Goal: Transaction & Acquisition: Purchase product/service

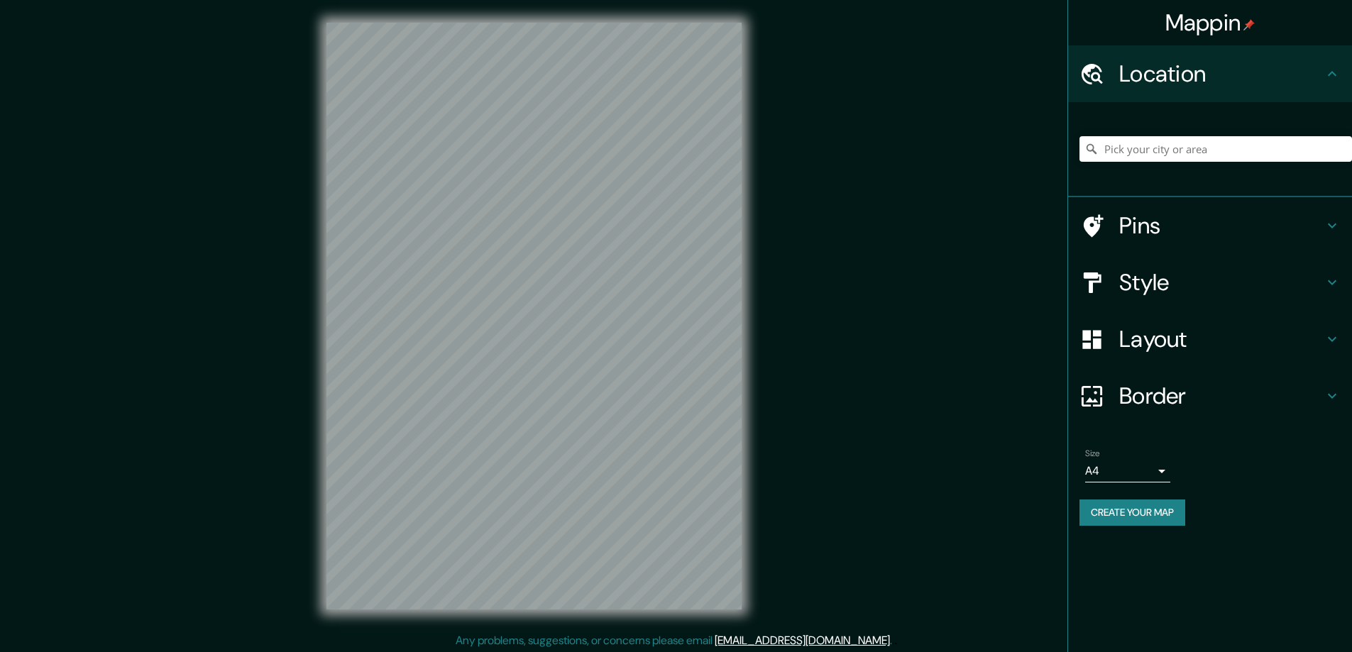
drag, startPoint x: 0, startPoint y: 0, endPoint x: 1089, endPoint y: 276, distance: 1123.5
click at [1145, 283] on h4 "Style" at bounding box center [1222, 282] width 204 height 28
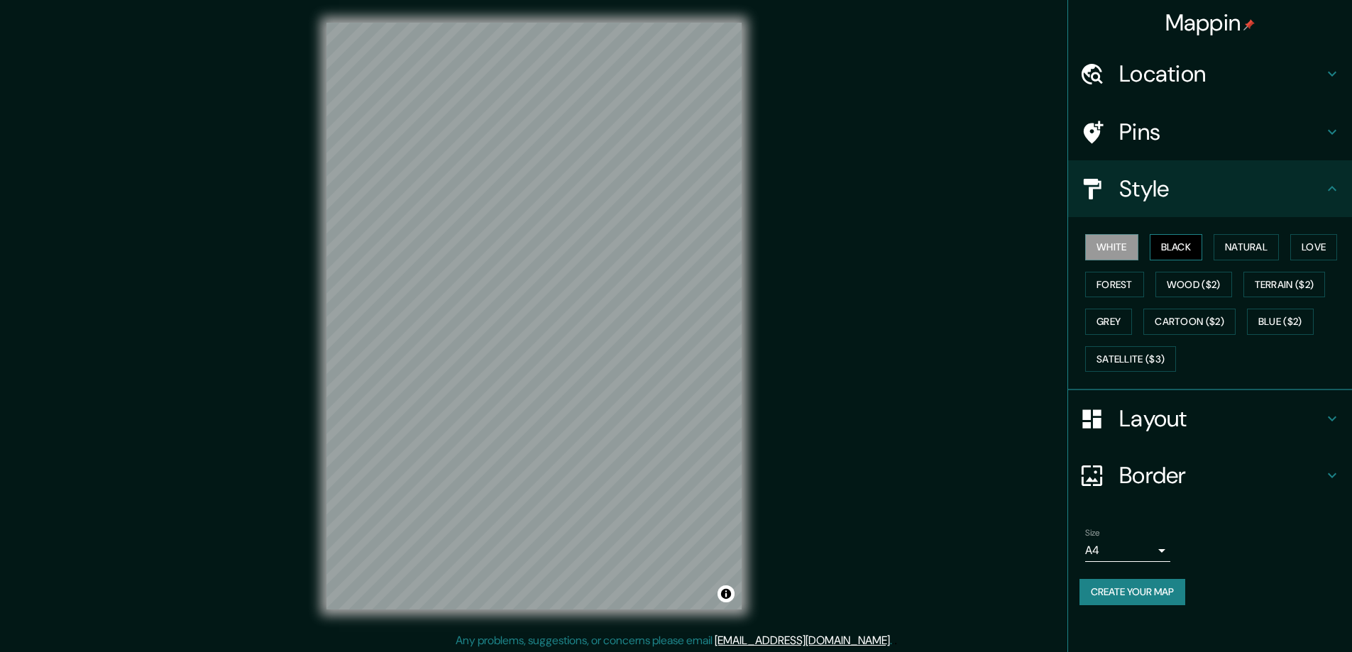
click at [1176, 243] on button "Black" at bounding box center [1176, 247] width 53 height 26
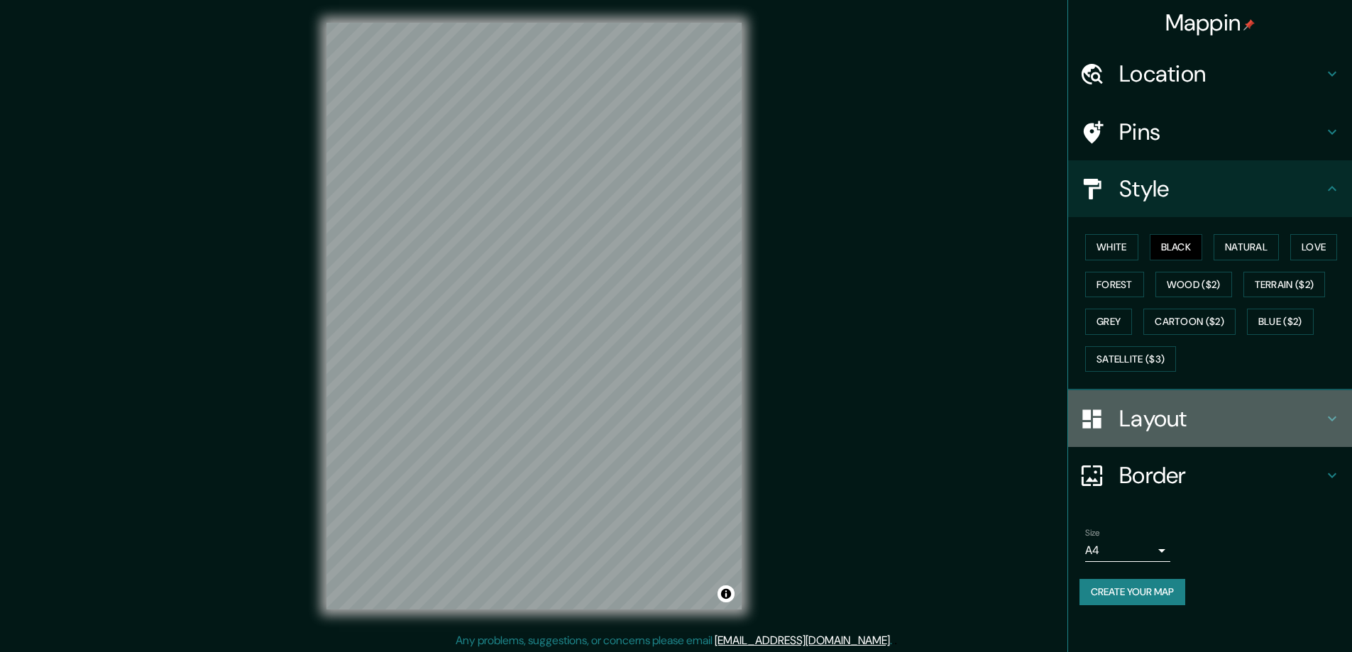
click at [1147, 417] on h4 "Layout" at bounding box center [1222, 419] width 204 height 28
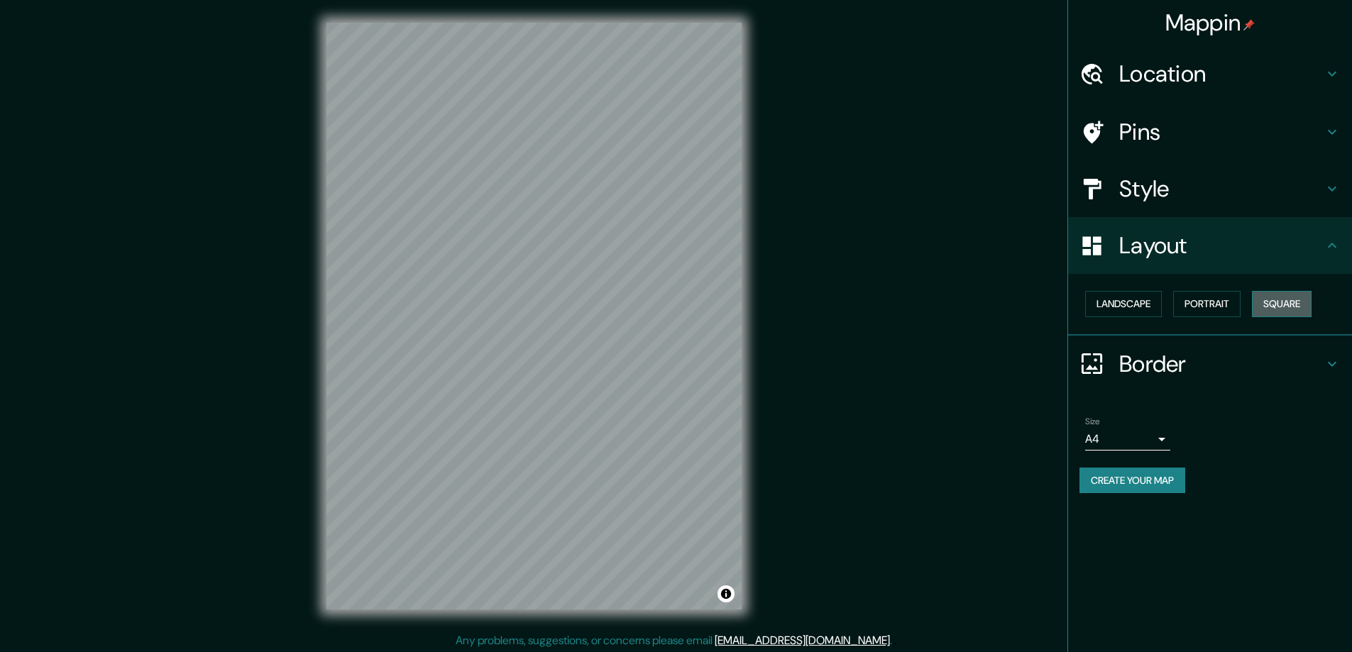
click at [1287, 301] on button "Square" at bounding box center [1282, 304] width 60 height 26
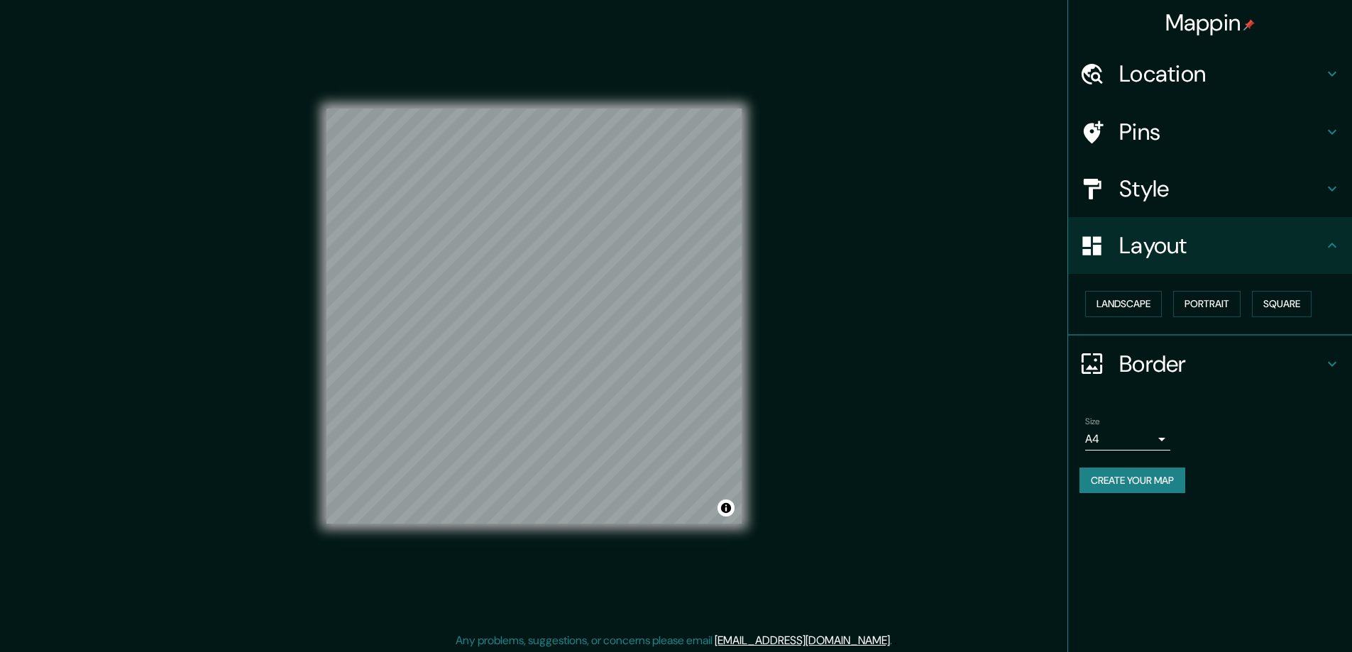
click at [1159, 440] on body "Mappin Location Pins Style Layout Landscape Portrait Square Border Choose a bor…" at bounding box center [676, 326] width 1352 height 652
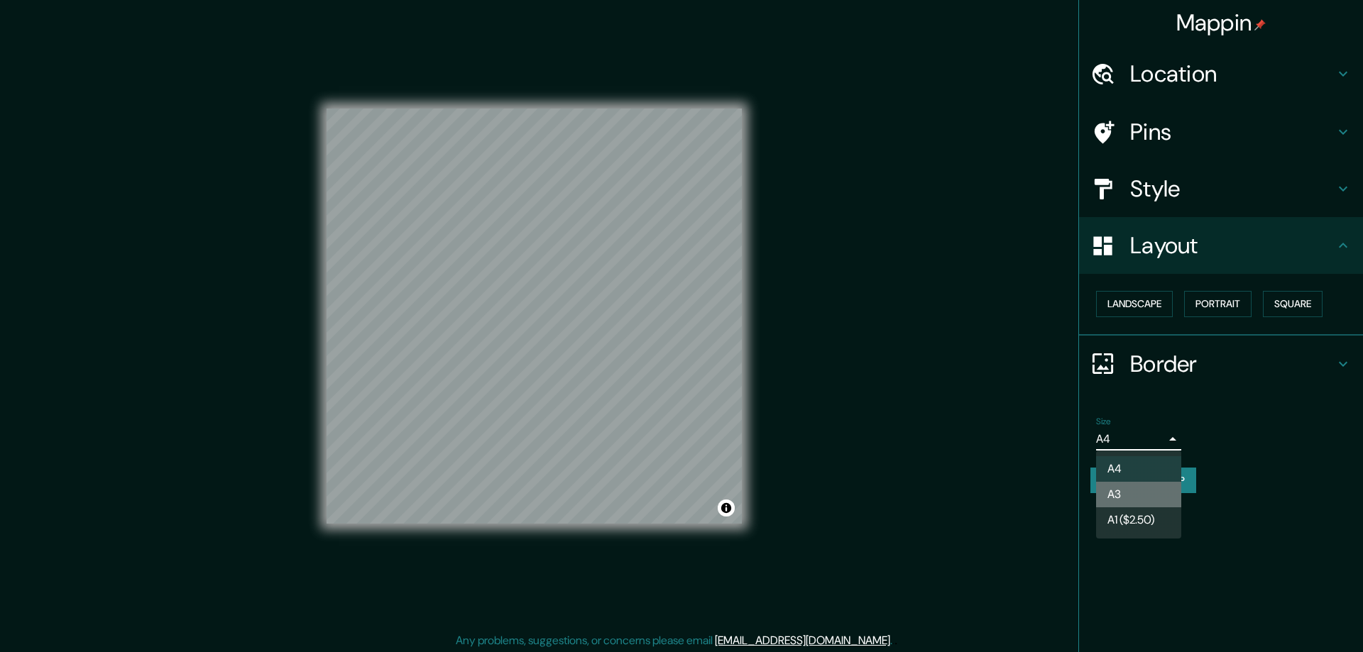
click at [1113, 492] on li "A3" at bounding box center [1138, 495] width 85 height 26
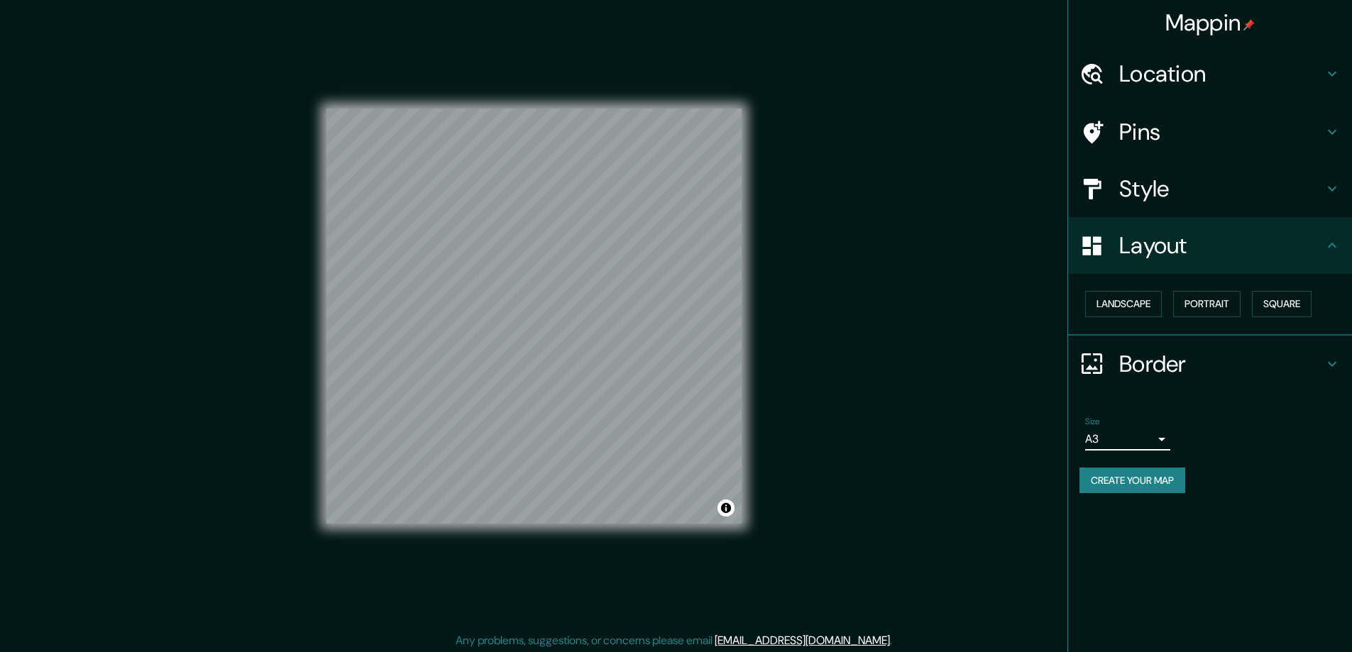
click at [1139, 72] on h4 "Location" at bounding box center [1222, 74] width 204 height 28
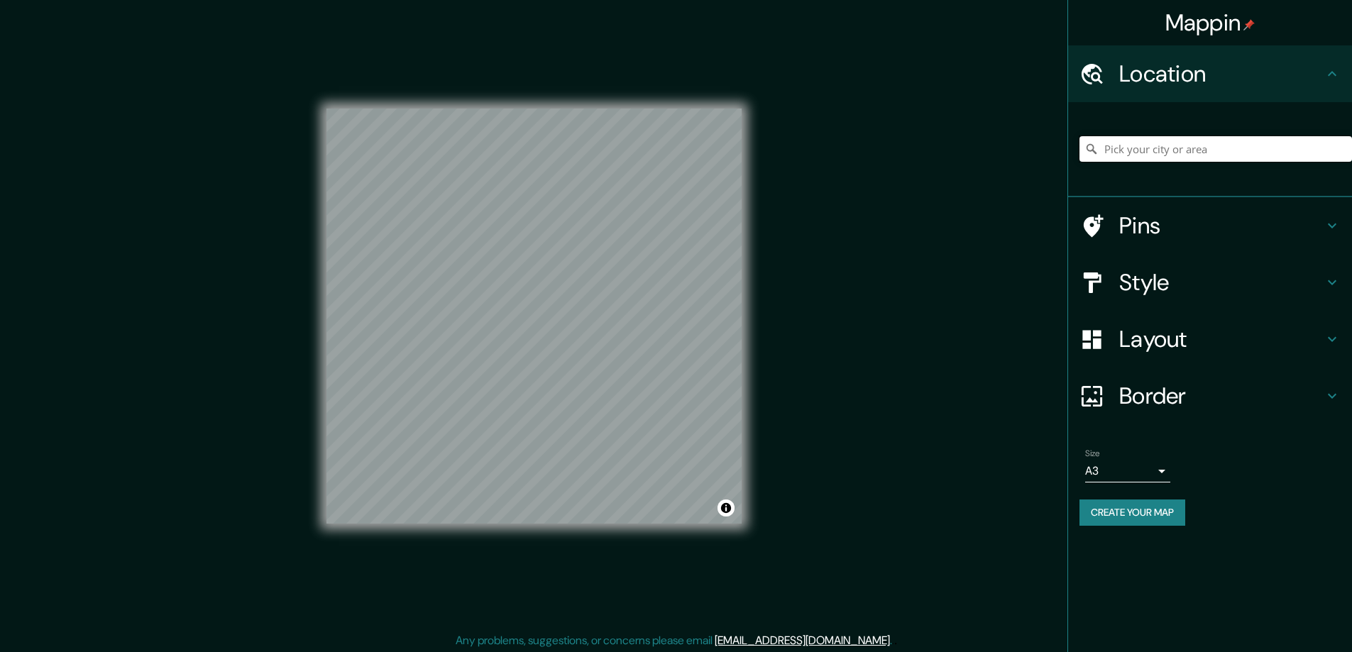
paste input "2935 Apaloosa Trl, Deltona, FL 32738"
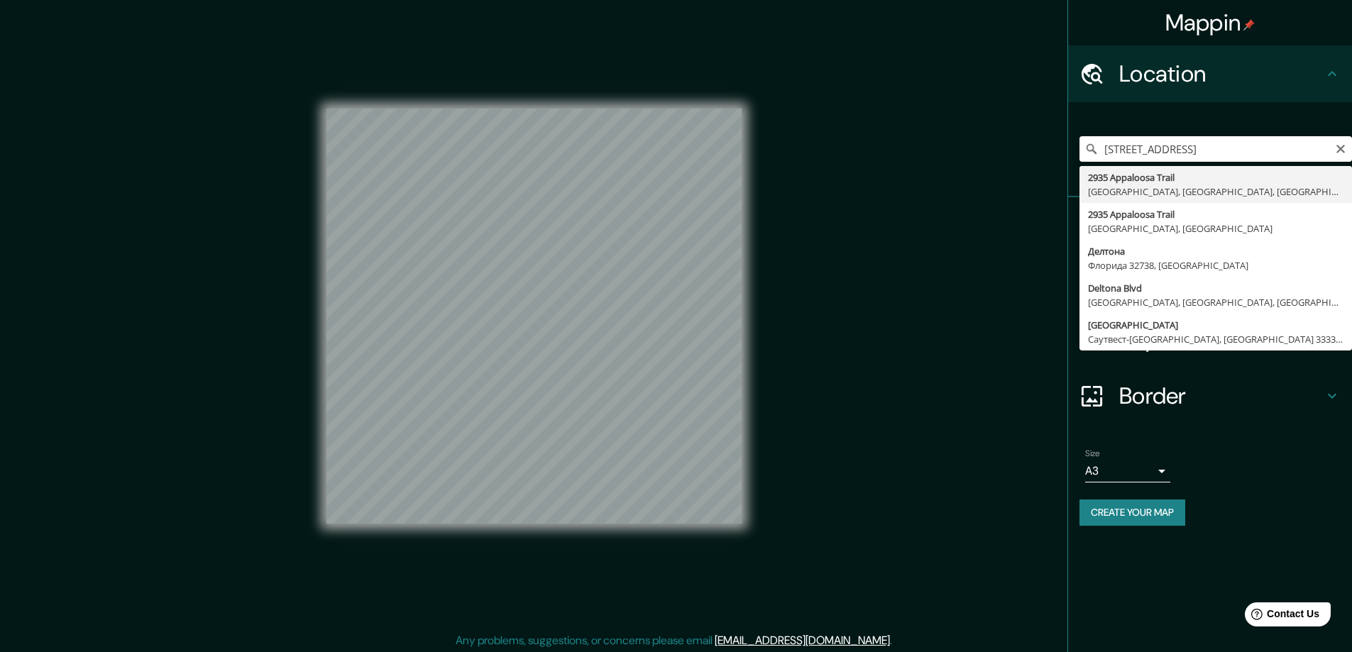
type input "2935 Appaloosa Trail, Делтона, Флорида 32738, США"
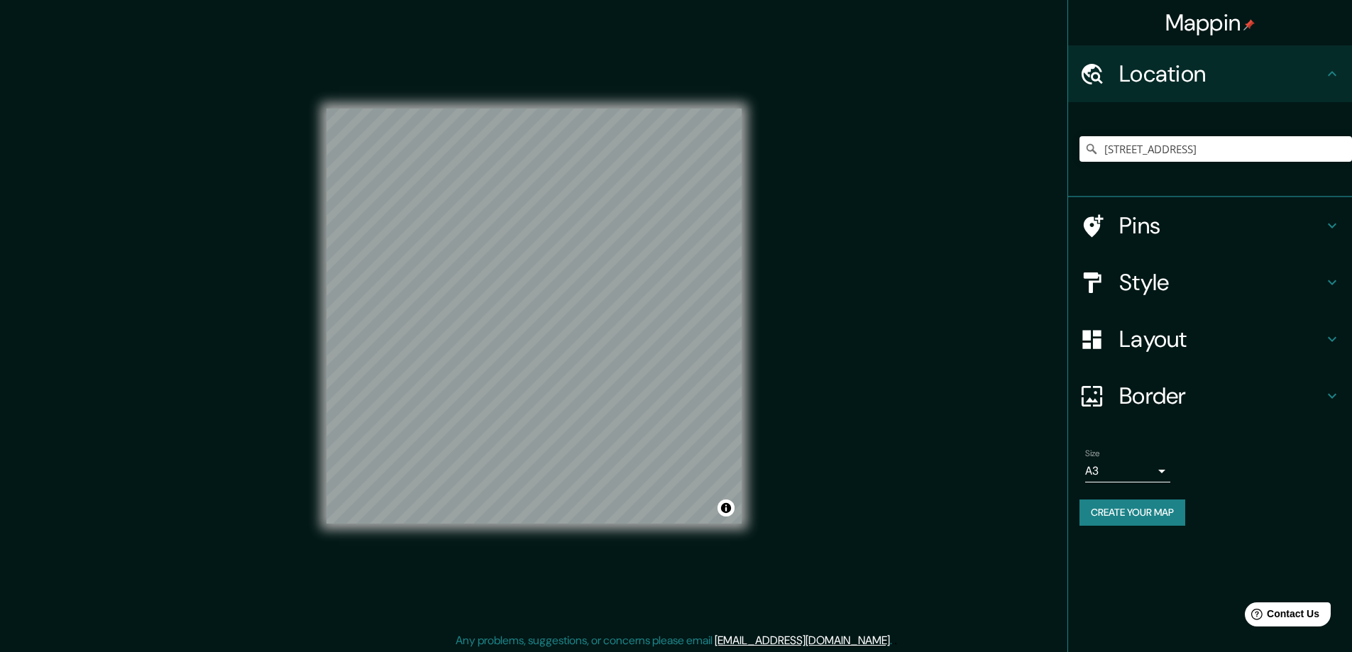
click at [1107, 516] on button "Create your map" at bounding box center [1133, 513] width 106 height 26
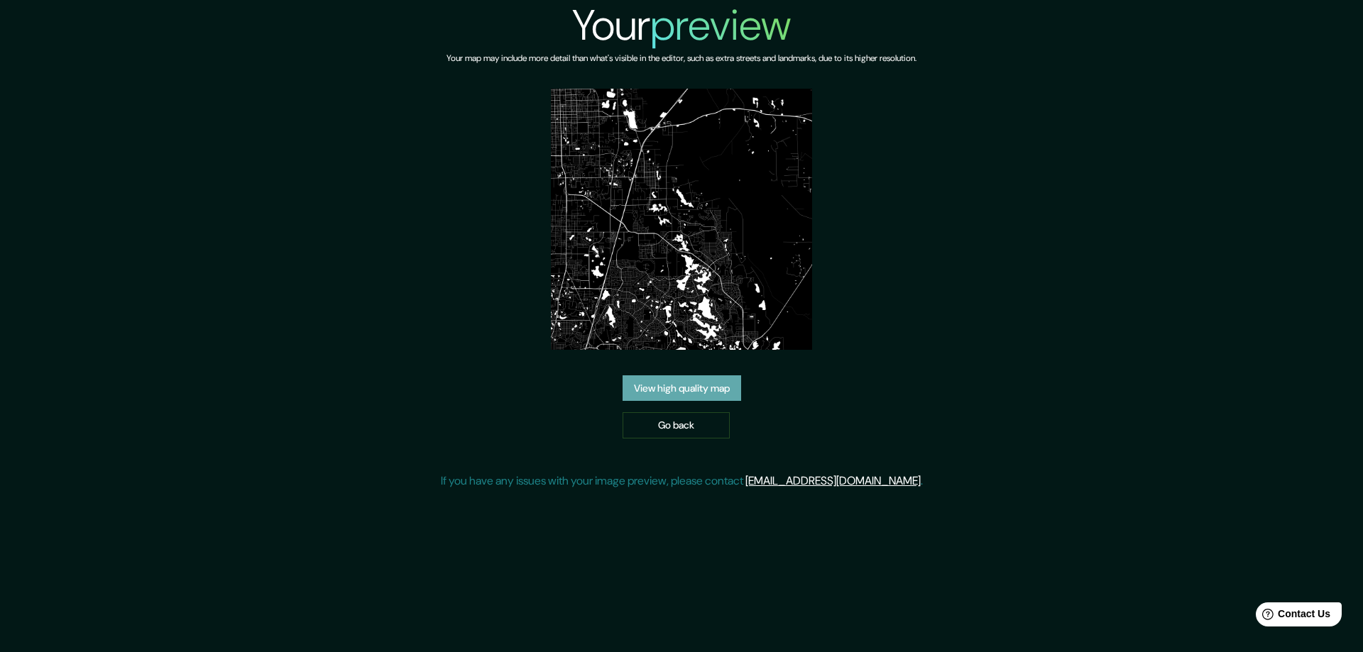
click at [674, 383] on link "View high quality map" at bounding box center [682, 389] width 119 height 26
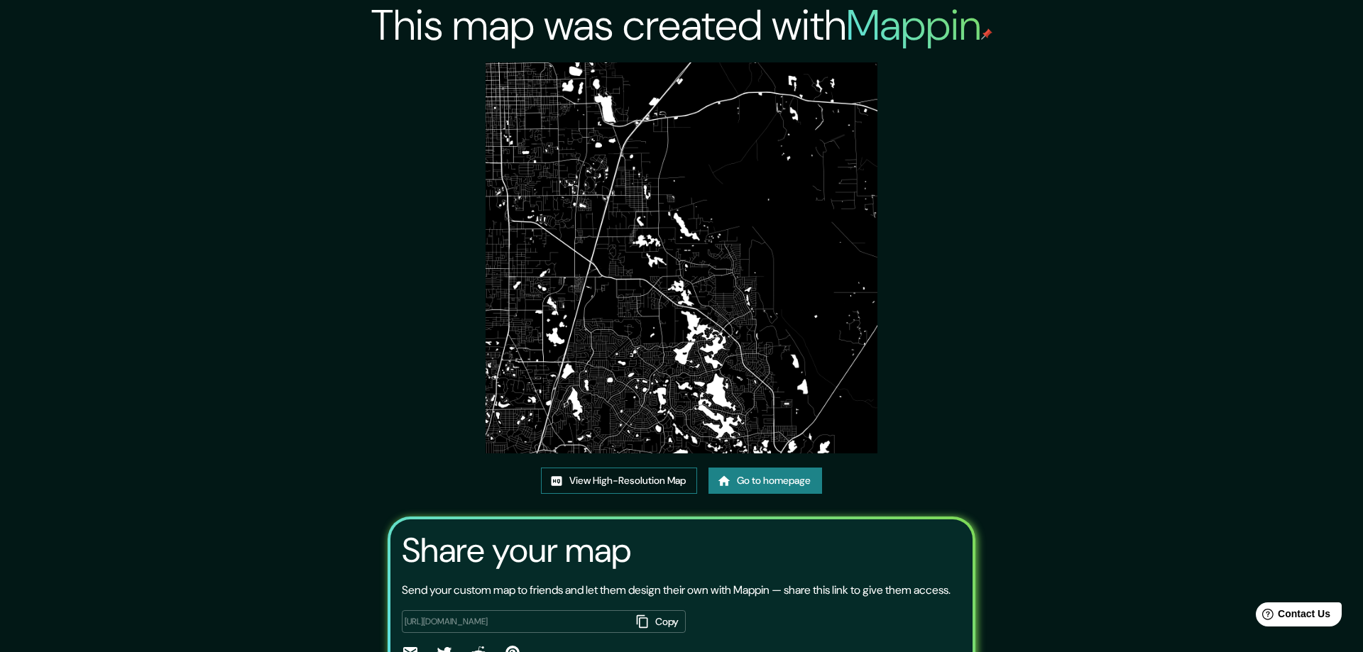
click at [582, 478] on link "View High-Resolution Map" at bounding box center [619, 481] width 156 height 26
click at [747, 476] on link "Go to homepage" at bounding box center [761, 481] width 114 height 26
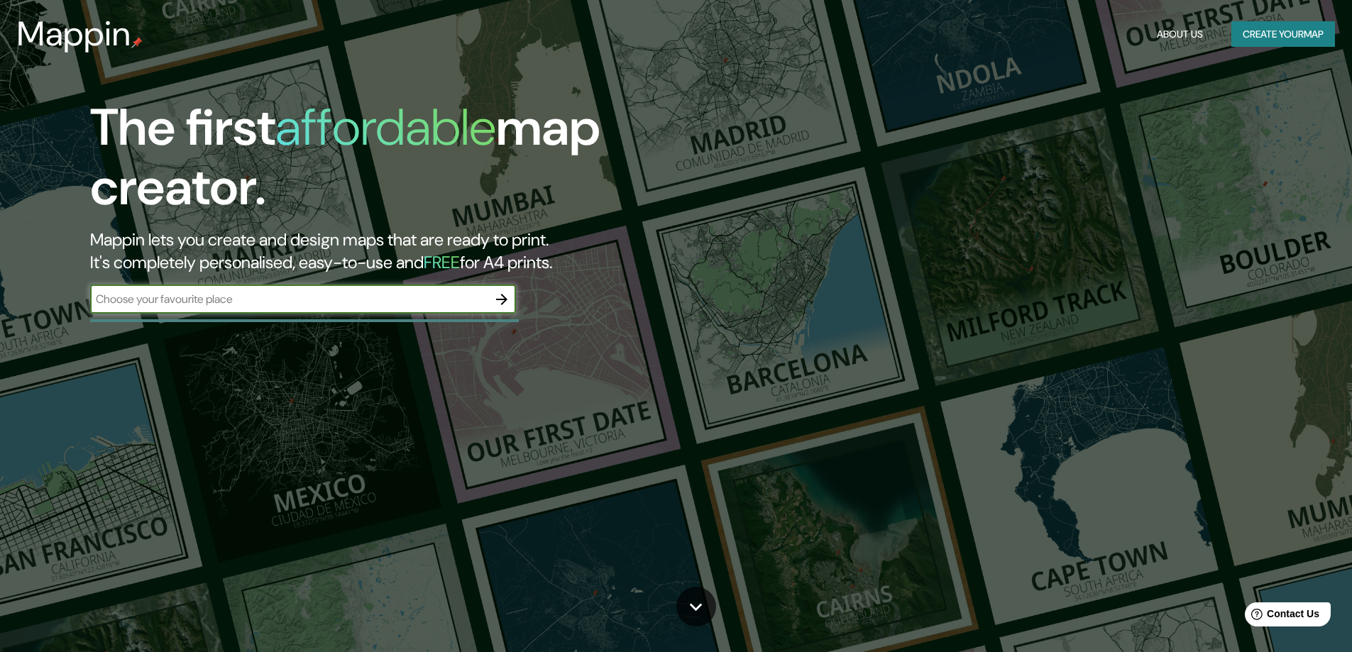
click at [498, 299] on icon "button" at bounding box center [501, 299] width 11 height 11
